Goal: Check status: Check status

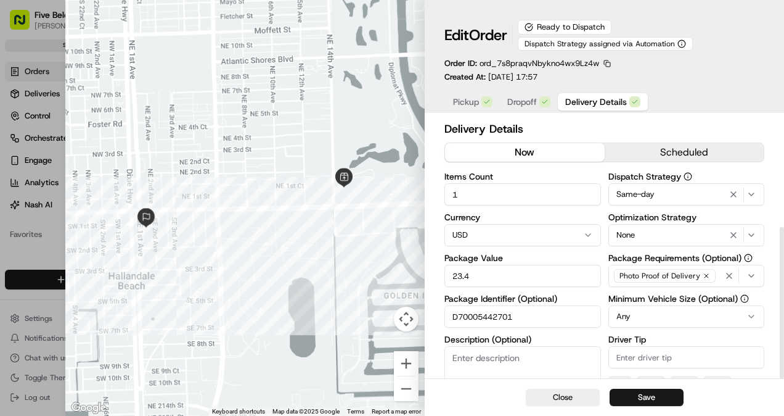
scroll to position [187, 0]
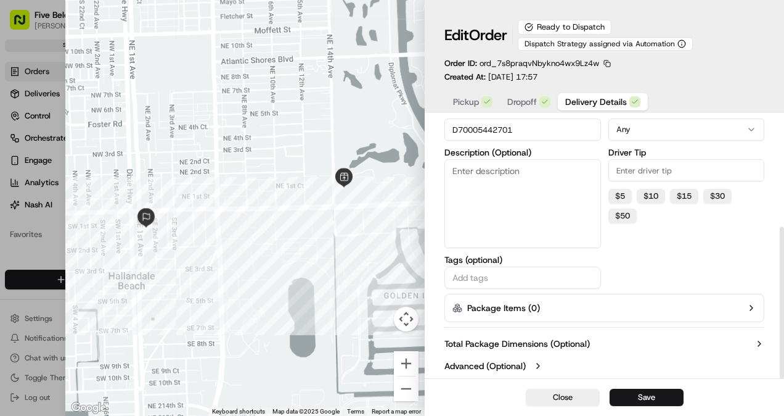
click at [521, 364] on label "Advanced (Optional)" at bounding box center [485, 366] width 81 height 12
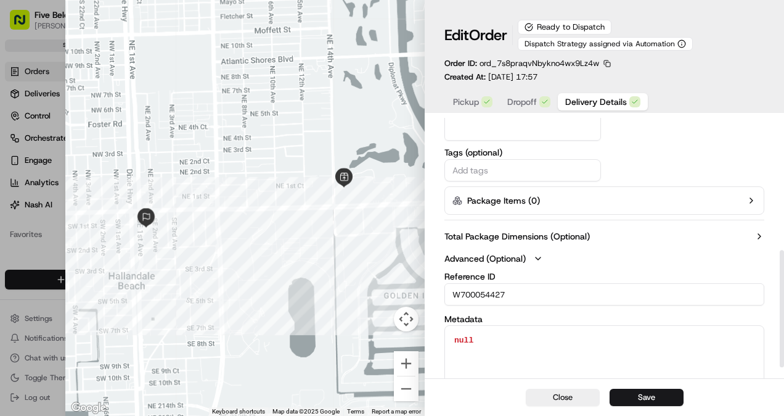
scroll to position [310, 0]
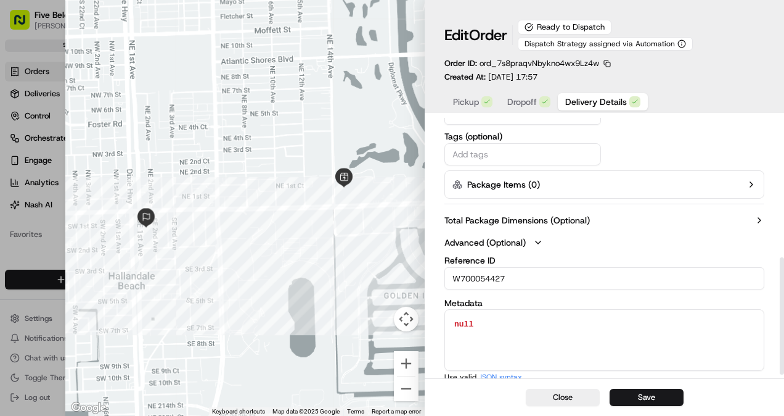
click at [486, 265] on div "Reference ID W700054427" at bounding box center [605, 272] width 320 height 33
click at [486, 276] on input "W700054427" at bounding box center [605, 278] width 320 height 22
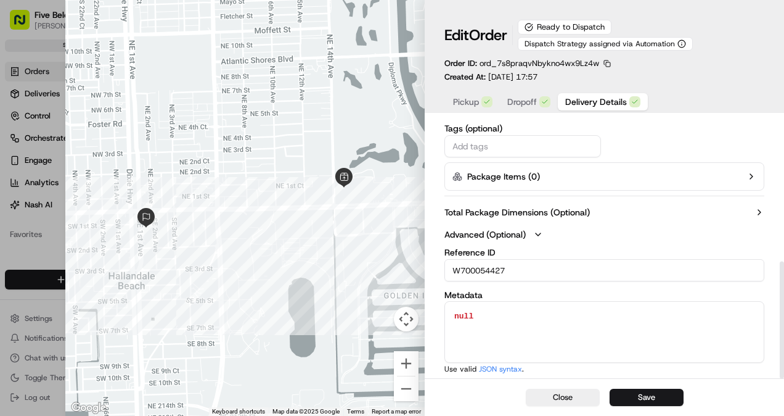
scroll to position [320, 0]
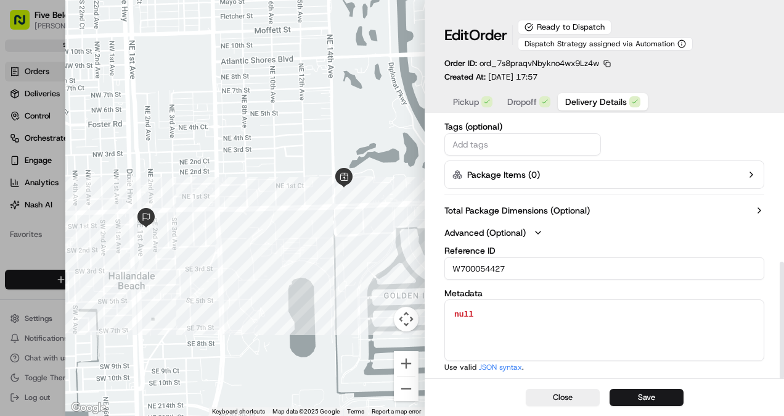
click at [485, 271] on input "W700054427" at bounding box center [605, 268] width 320 height 22
click at [504, 268] on input "W700054427" at bounding box center [605, 268] width 320 height 22
click at [478, 267] on input "W700054427" at bounding box center [605, 268] width 320 height 22
